Goal: Task Accomplishment & Management: Manage account settings

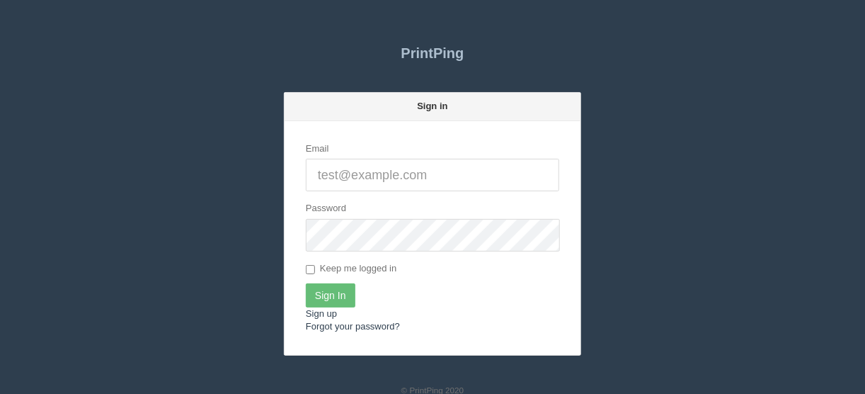
click at [324, 178] on input "Email" at bounding box center [432, 175] width 253 height 33
type input "[EMAIL_ADDRESS][DOMAIN_NAME]"
click at [327, 294] on input "Sign In" at bounding box center [331, 295] width 50 height 24
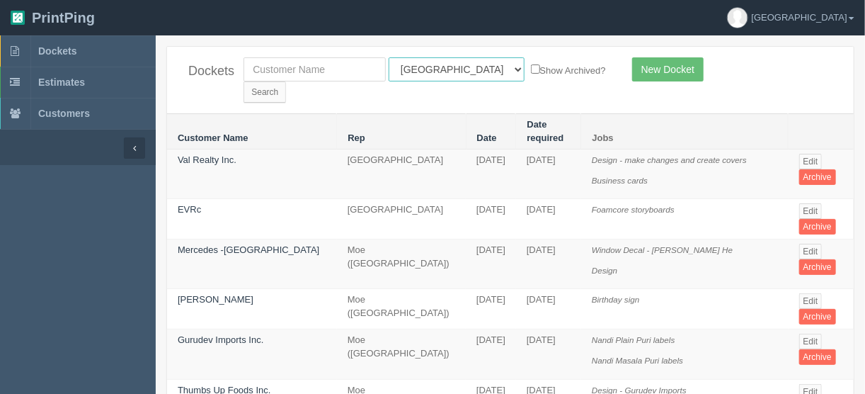
click at [453, 64] on select "All Users Ali Ali Test 1 Aly Amy Ankit Arif Brandon Dan France Greg Jim Mark Ma…" at bounding box center [457, 69] width 136 height 24
select select "11"
click at [389, 57] on select "All Users Ali Ali Test 1 Aly Amy Ankit Arif Brandon Dan France Greg Jim Mark Ma…" at bounding box center [457, 69] width 136 height 24
click at [286, 81] on input "Search" at bounding box center [264, 91] width 42 height 21
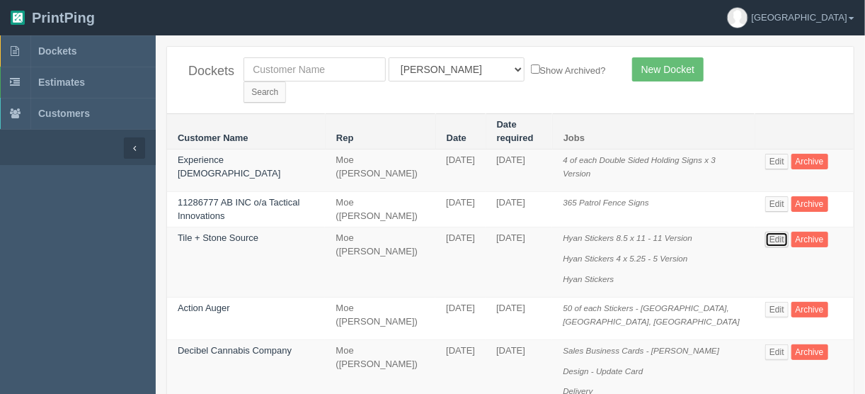
click at [767, 231] on link "Edit" at bounding box center [776, 239] width 23 height 16
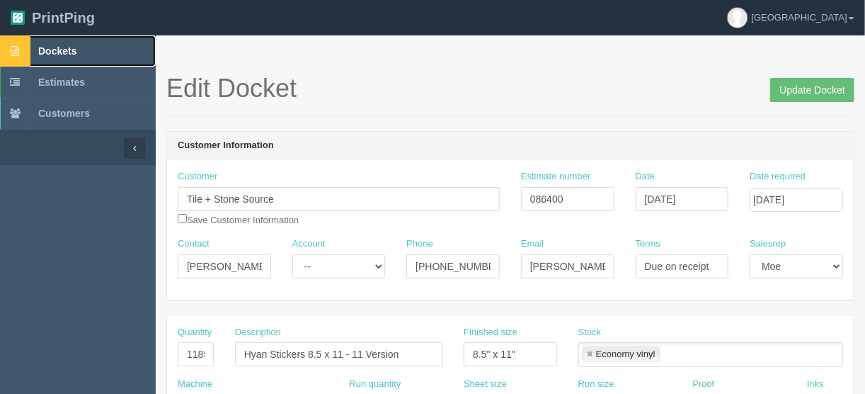
click at [55, 47] on span "Dockets" at bounding box center [57, 50] width 38 height 11
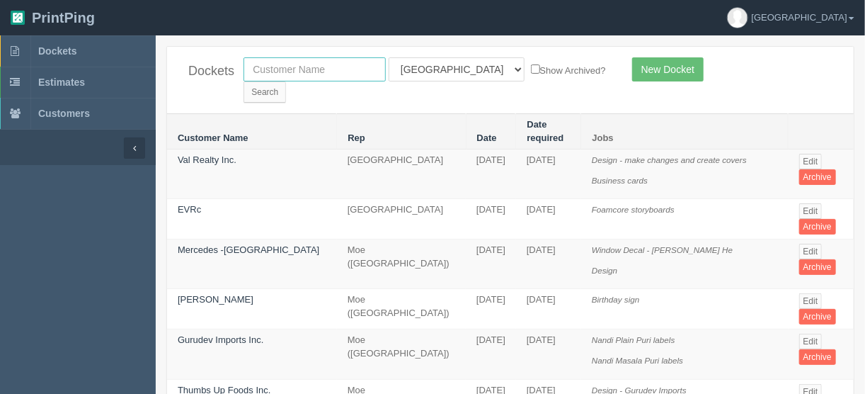
click at [272, 65] on input "text" at bounding box center [314, 69] width 142 height 24
type input "universal f"
click at [452, 67] on select "All Users Ali Ali Test 1 Aly Amy Ankit Arif Brandon Dan France Greg Jim Mark Ma…" at bounding box center [457, 69] width 136 height 24
select select
click at [389, 57] on select "All Users Ali Ali Test 1 Aly Amy Ankit Arif Brandon Dan France Greg Jim Mark Ma…" at bounding box center [457, 69] width 136 height 24
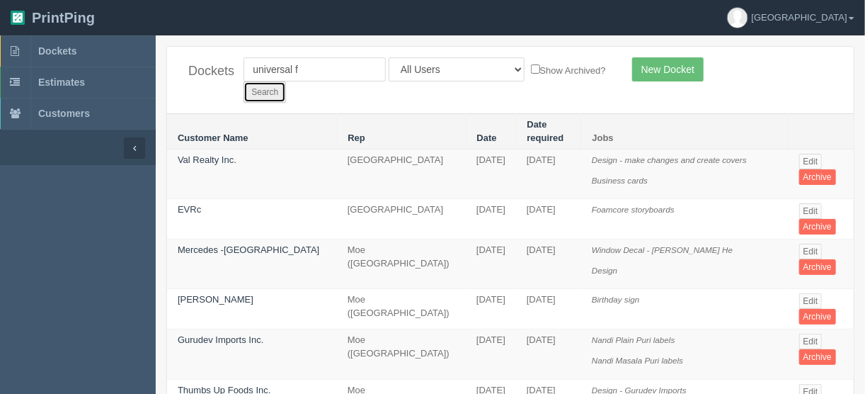
click at [286, 81] on input "Search" at bounding box center [264, 91] width 42 height 21
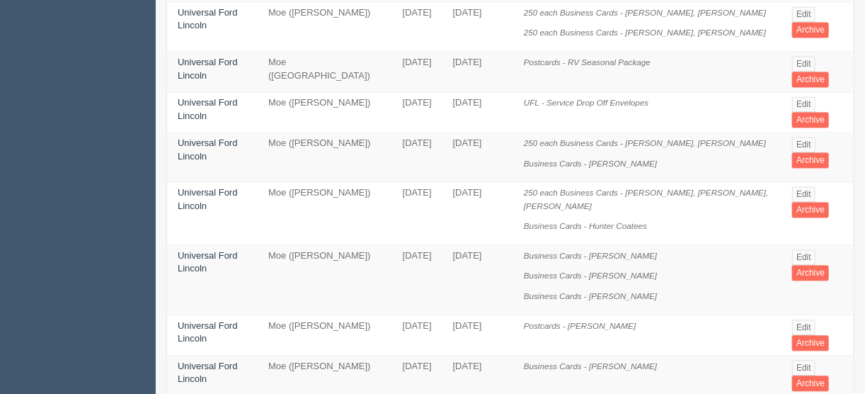
scroll to position [1103, 0]
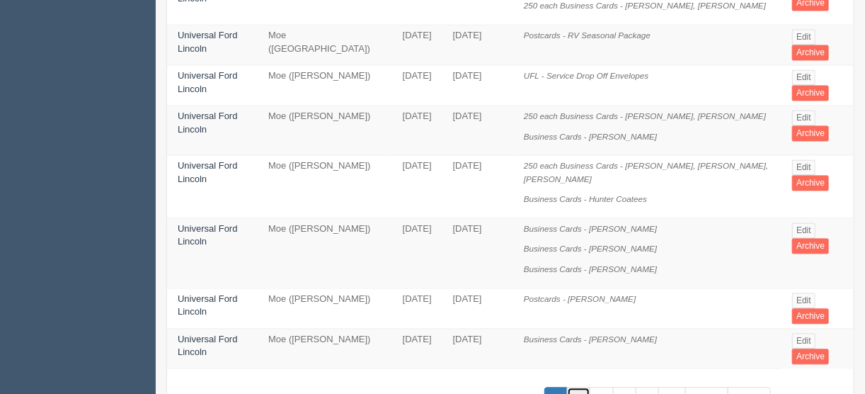
click at [579, 386] on link "2" at bounding box center [578, 397] width 23 height 23
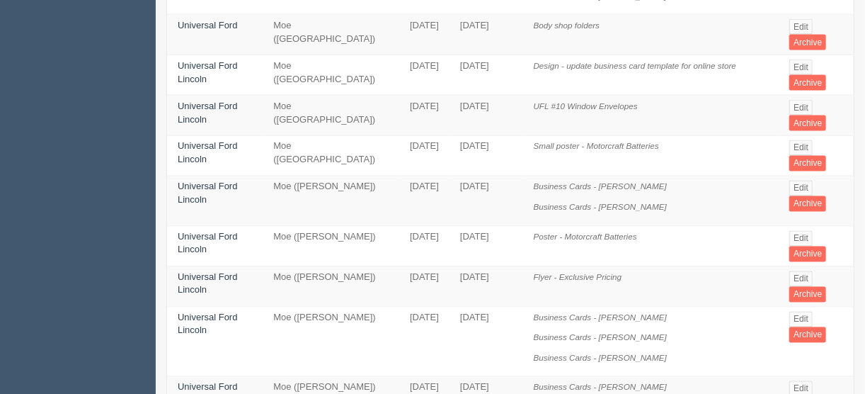
scroll to position [963, 0]
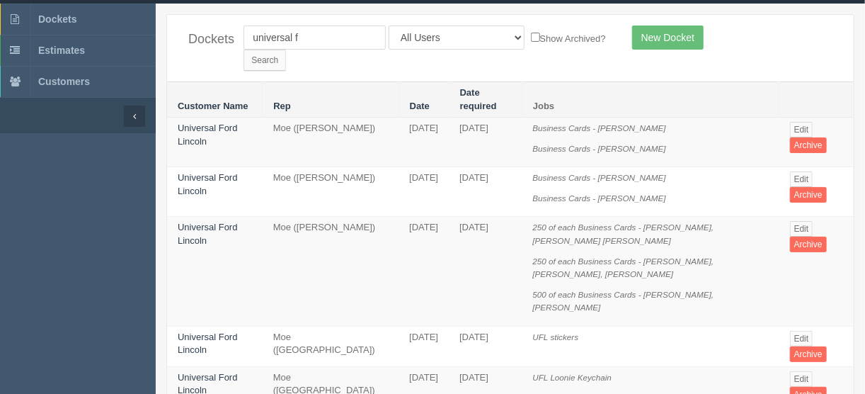
scroll to position [57, 0]
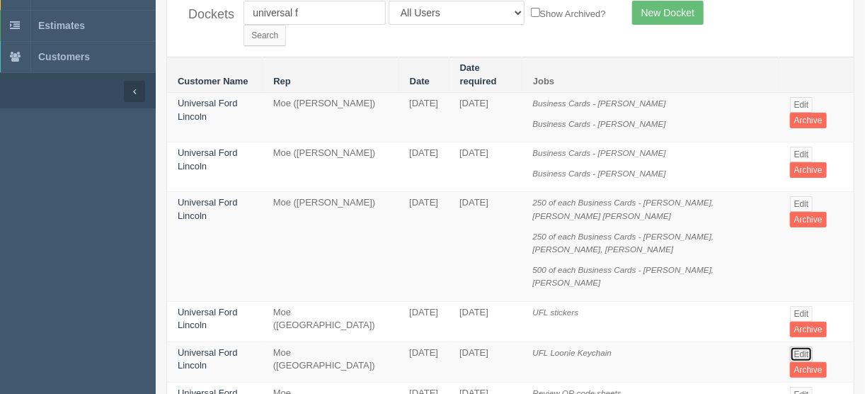
click at [800, 346] on link "Edit" at bounding box center [801, 354] width 23 height 16
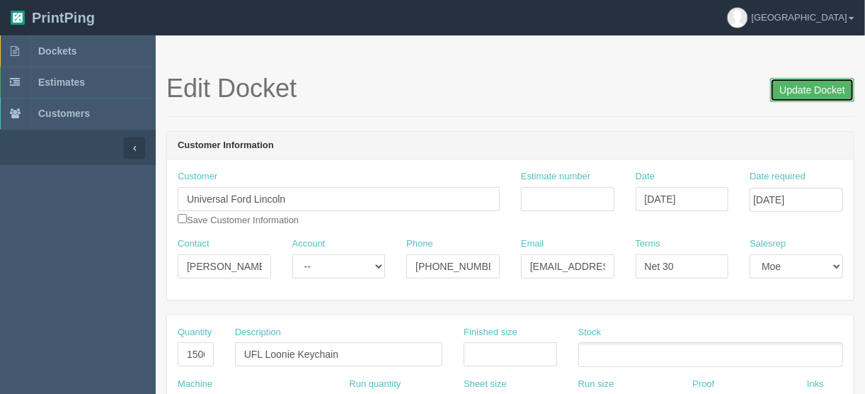
click at [794, 91] on input "Update Docket" at bounding box center [812, 90] width 84 height 24
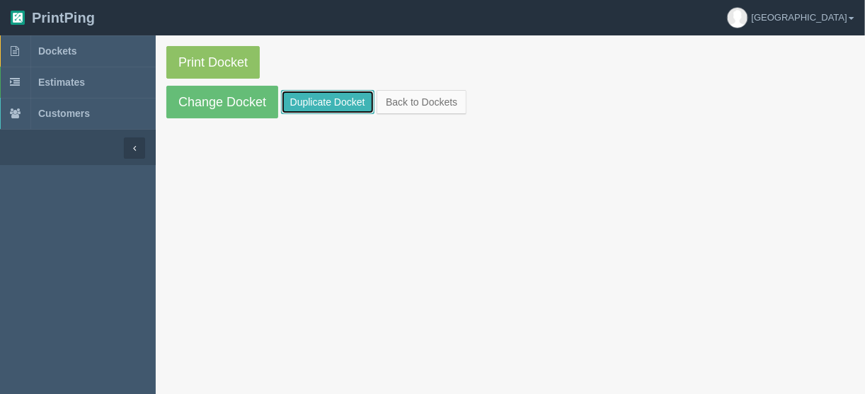
click at [317, 96] on link "Duplicate Docket" at bounding box center [327, 102] width 93 height 24
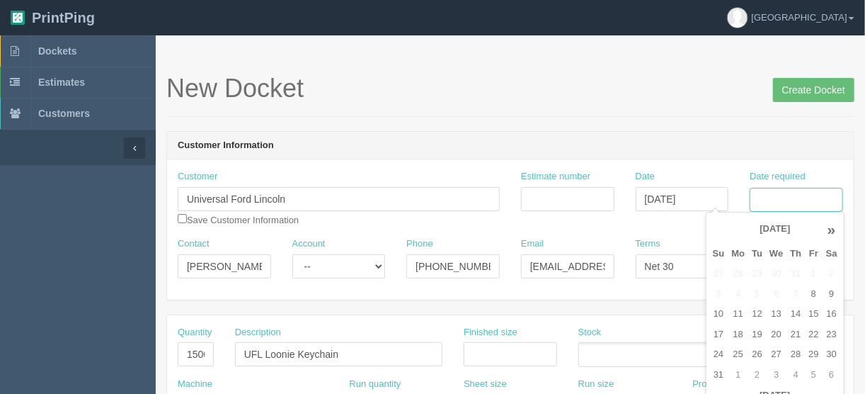
click at [772, 200] on input "Date required" at bounding box center [796, 200] width 93 height 24
click at [809, 373] on td "5" at bounding box center [813, 374] width 17 height 21
click at [810, 294] on td "12" at bounding box center [813, 294] width 17 height 21
type input "[DATE]"
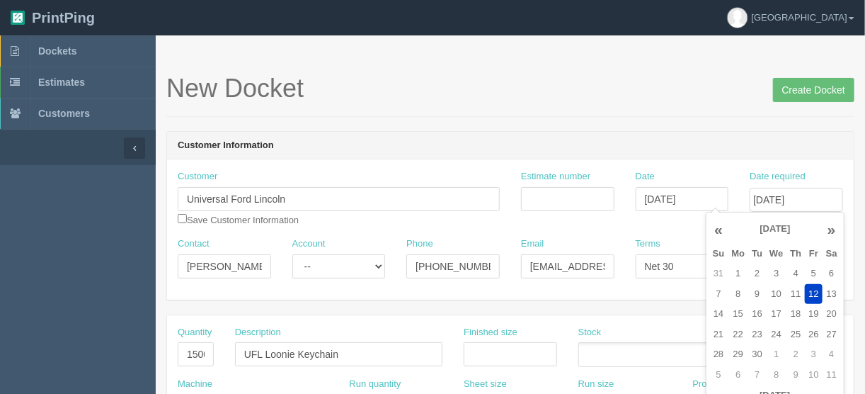
click at [592, 108] on div "New Docket Create Docket" at bounding box center [510, 95] width 688 height 42
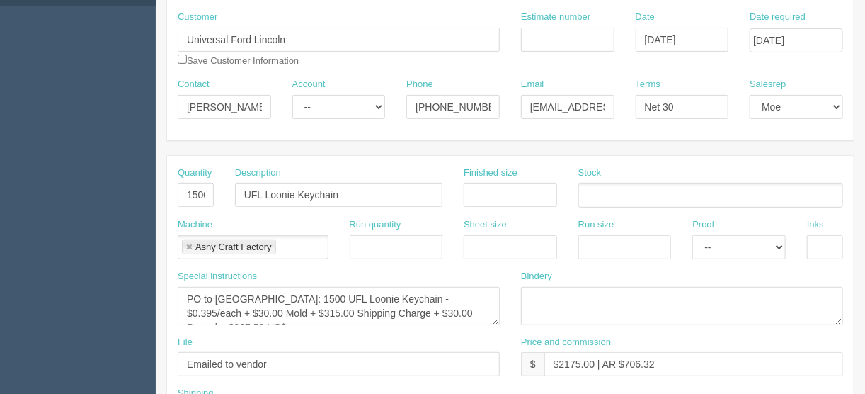
scroll to position [170, 0]
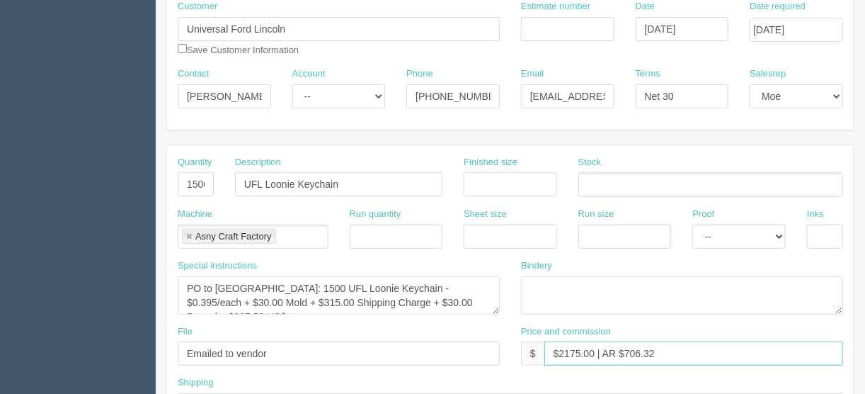
click at [572, 349] on input "$2175.00 | AR $706.32" at bounding box center [693, 353] width 299 height 24
type input "$2385.00 | AR $706.32"
drag, startPoint x: 205, startPoint y: 299, endPoint x: 432, endPoint y: 282, distance: 227.8
click at [432, 282] on textarea "PO to ASNY: 1500 UFL Loonie Keychain - $0.395/each + $30.00 Mold + $315.00 Ship…" at bounding box center [339, 295] width 322 height 38
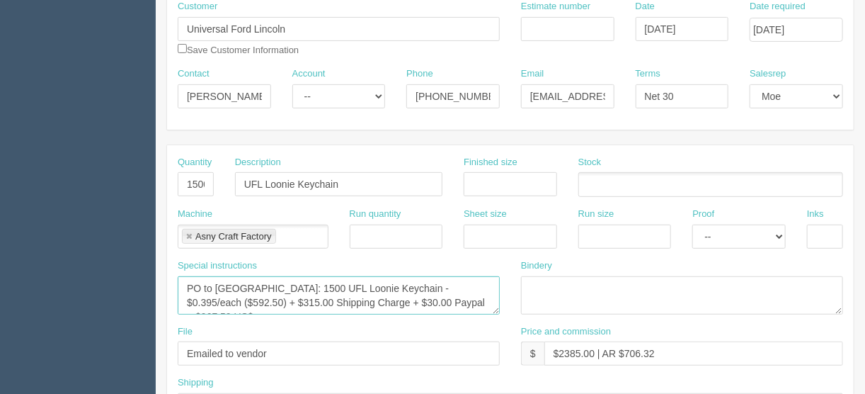
click at [402, 297] on textarea "PO to ASNY: 1500 UFL Loonie Keychain - $0.395/each + $30.00 Mold + $315.00 Ship…" at bounding box center [339, 295] width 322 height 38
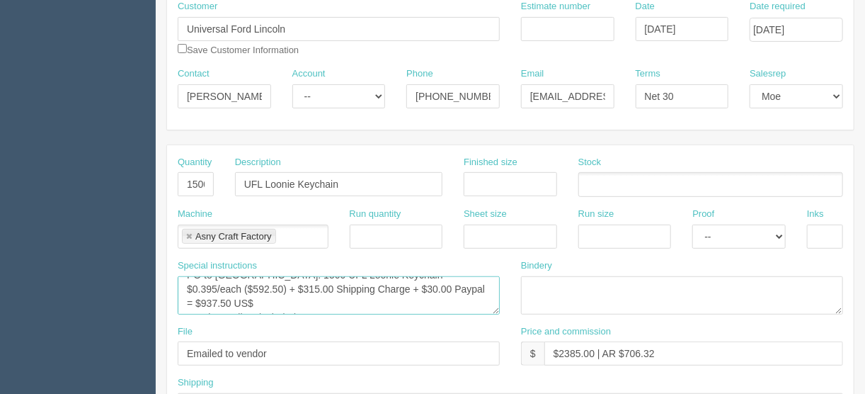
type textarea "PO to ASNY: 1500 UFL Loonie Keychain - $0.395/each ($592.50) + $315.00 Shipping…"
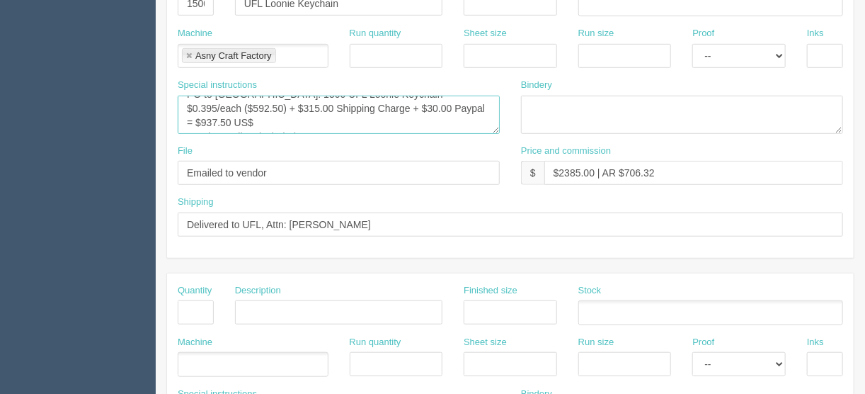
scroll to position [283, 0]
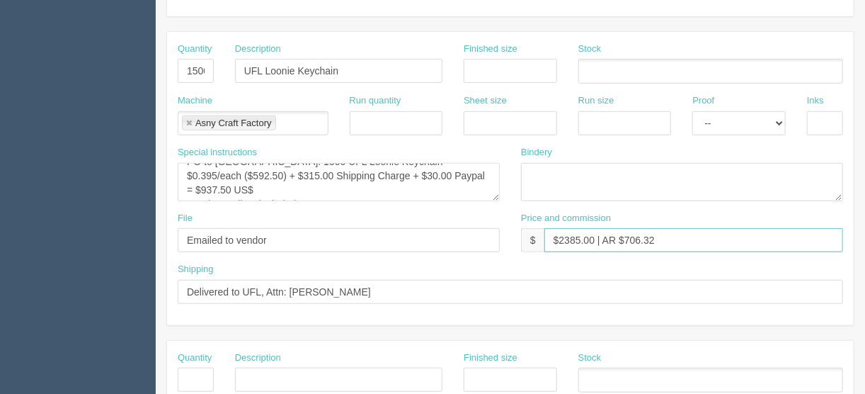
drag, startPoint x: 661, startPoint y: 232, endPoint x: 626, endPoint y: 237, distance: 35.0
click at [626, 237] on input "$2385.00 | AR $706.32" at bounding box center [693, 240] width 299 height 24
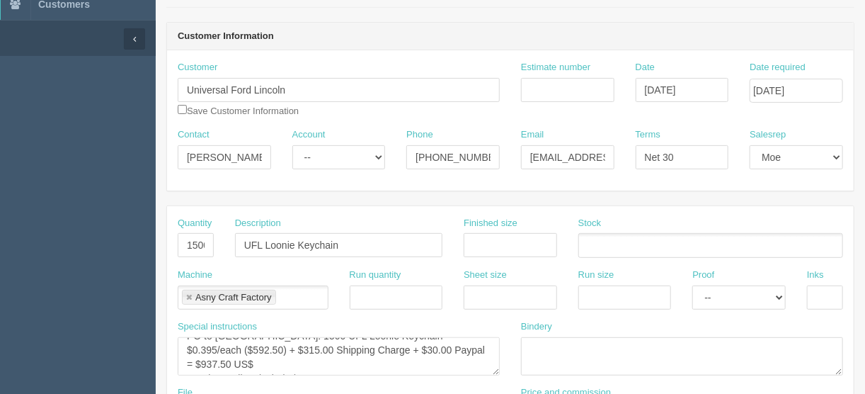
scroll to position [0, 0]
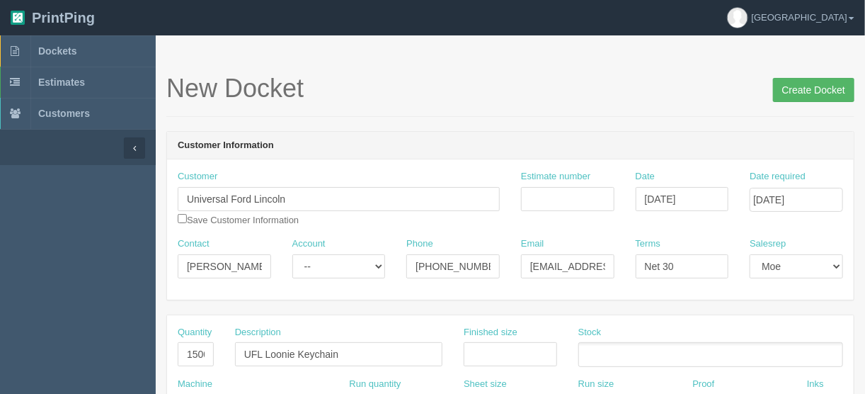
type input "$2385.00 | AR $864.24"
click at [823, 88] on input "Create Docket" at bounding box center [813, 90] width 81 height 24
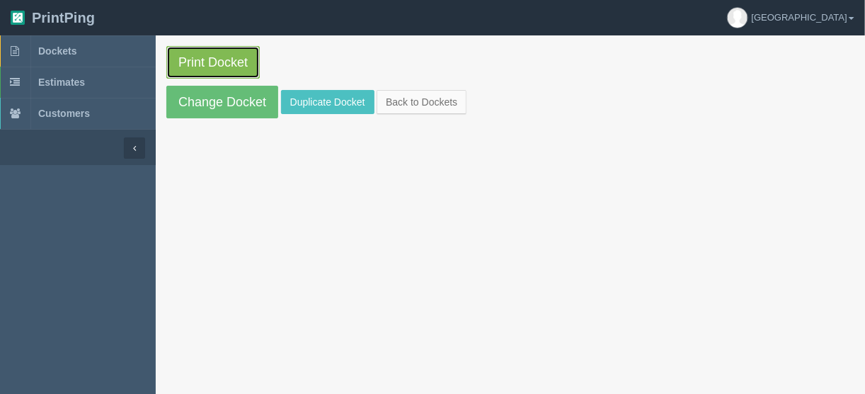
click at [198, 59] on link "Print Docket" at bounding box center [212, 62] width 93 height 33
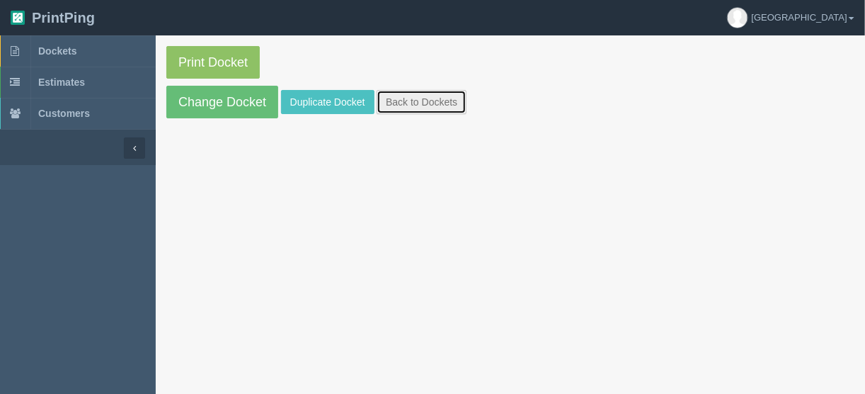
click at [435, 98] on link "Back to Dockets" at bounding box center [422, 102] width 90 height 24
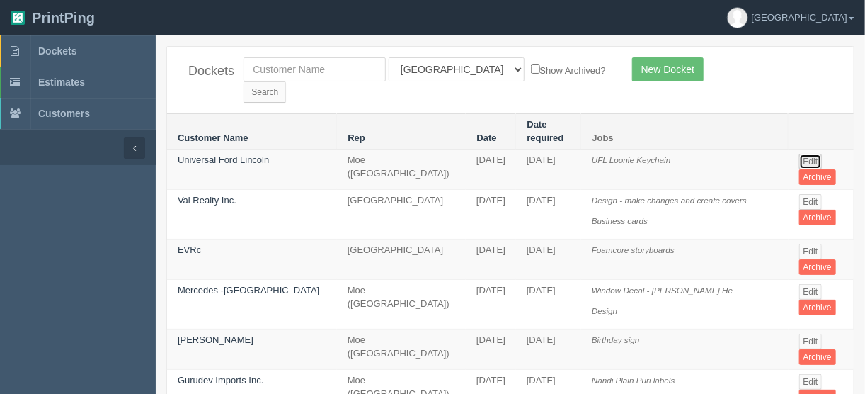
click at [804, 154] on link "Edit" at bounding box center [810, 162] width 23 height 16
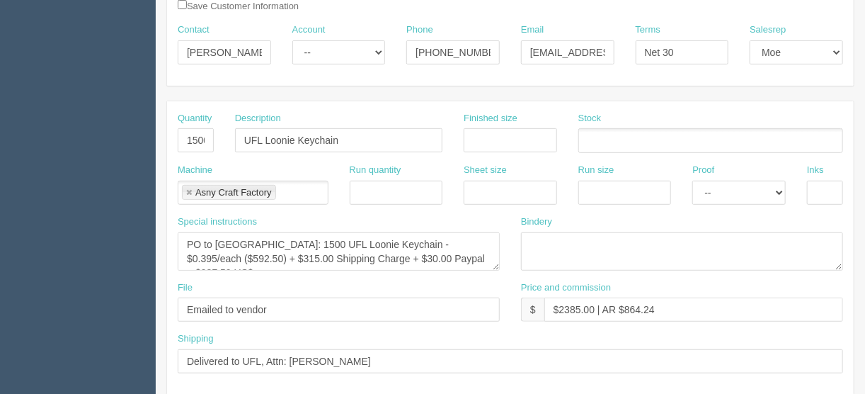
scroll to position [226, 0]
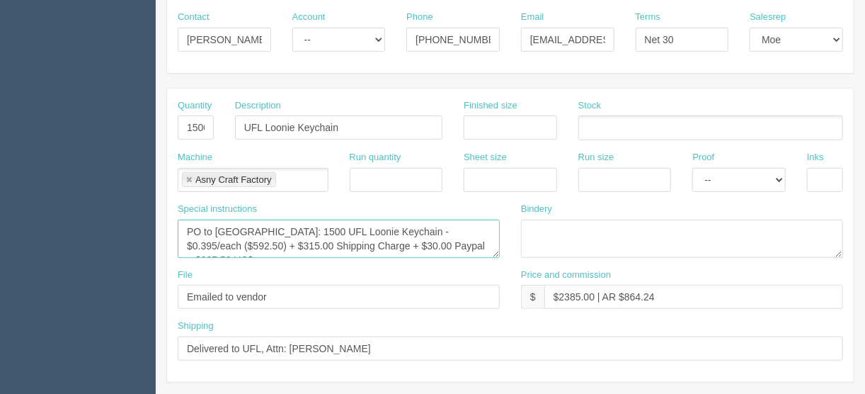
drag, startPoint x: 372, startPoint y: 242, endPoint x: 345, endPoint y: 245, distance: 27.0
click at [345, 245] on textarea "PO to ASNY: 1500 UFL Loonie Keychain - $0.395/each ($592.50) + $315.00 Shipping…" at bounding box center [339, 238] width 322 height 38
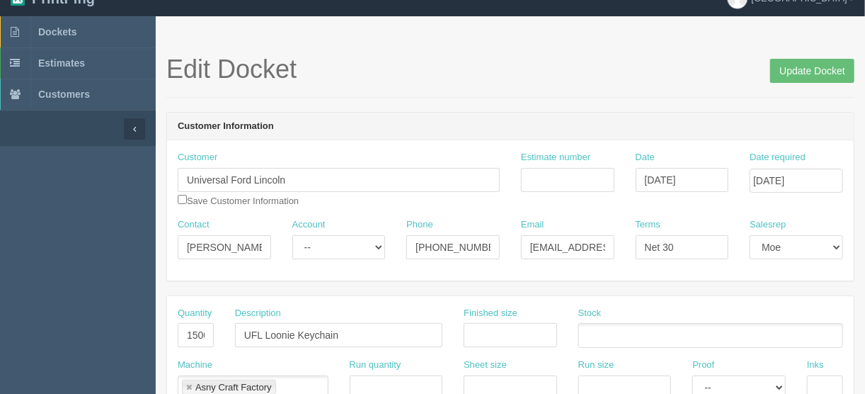
scroll to position [0, 0]
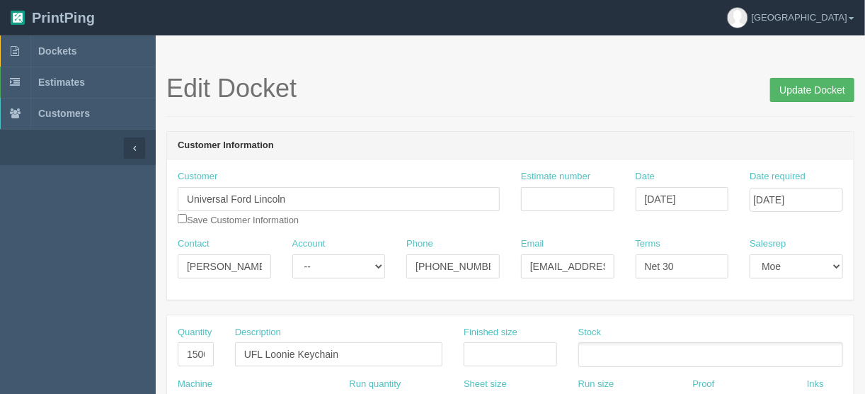
type textarea "PO to ASNY: 1500 UFL Loonie Keychain - $0.395/each ($592.50) + $315.00 Shipping…"
click at [801, 90] on input "Update Docket" at bounding box center [812, 90] width 84 height 24
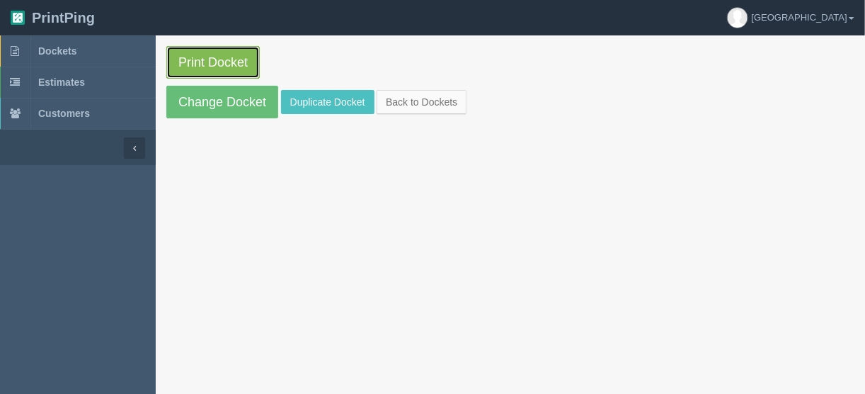
click at [198, 59] on link "Print Docket" at bounding box center [212, 62] width 93 height 33
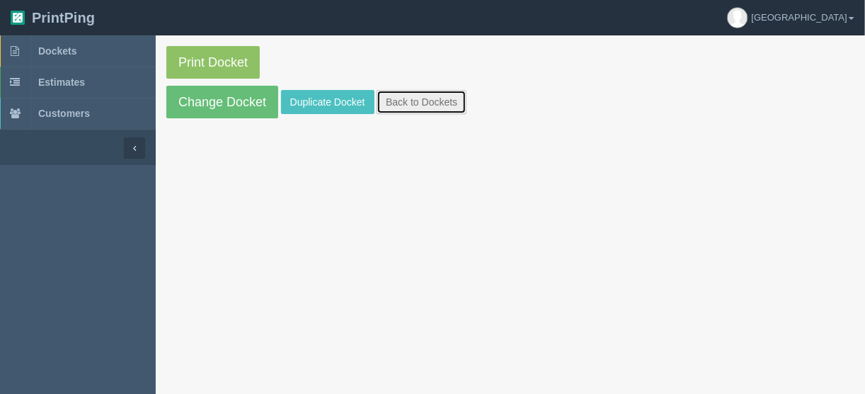
click at [410, 104] on link "Back to Dockets" at bounding box center [422, 102] width 90 height 24
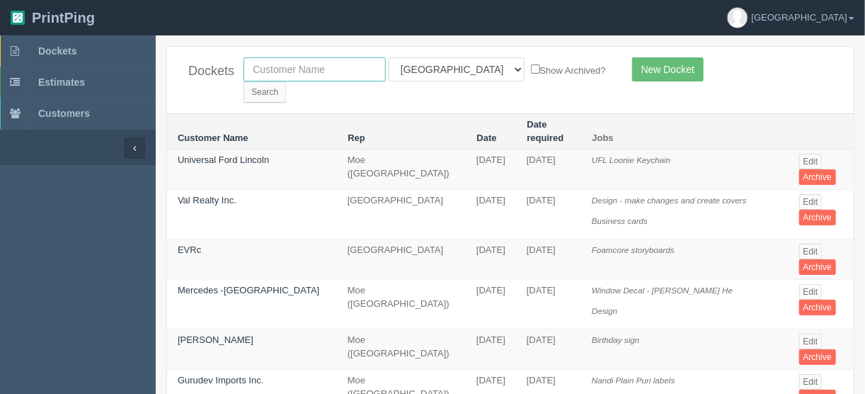
click at [330, 61] on input "text" at bounding box center [314, 69] width 142 height 24
type input "action a"
click at [449, 71] on select "All Users [PERSON_NAME] Test 1 [PERSON_NAME] [PERSON_NAME] [PERSON_NAME] France…" at bounding box center [457, 69] width 136 height 24
select select
click at [389, 57] on select "All Users [PERSON_NAME] Test 1 [PERSON_NAME] [PERSON_NAME] [PERSON_NAME] France…" at bounding box center [457, 69] width 136 height 24
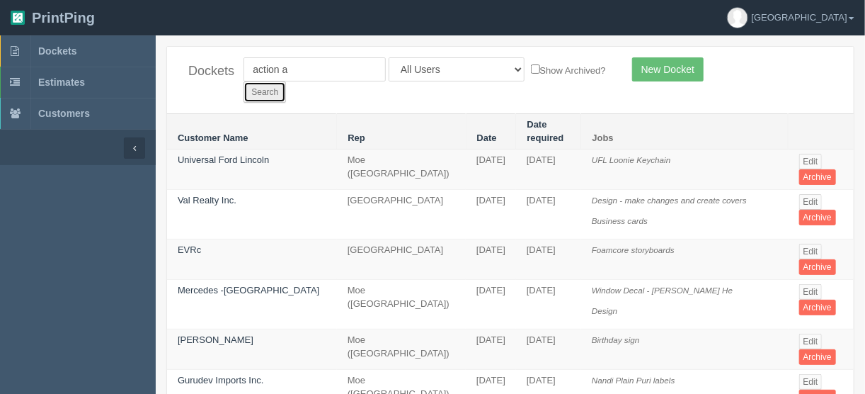
click at [286, 81] on input "Search" at bounding box center [264, 91] width 42 height 21
